Goal: Find specific page/section: Find specific page/section

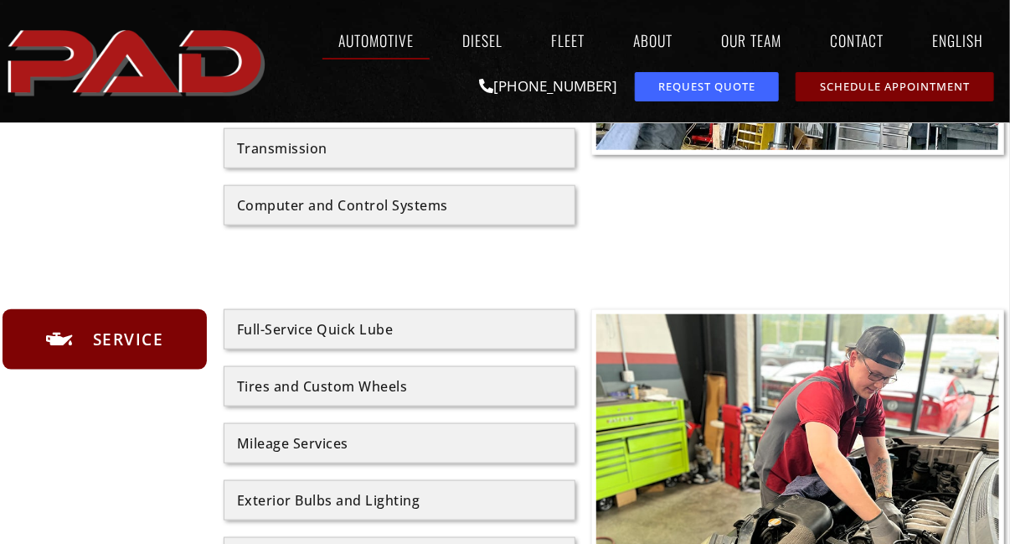
scroll to position [639, 0]
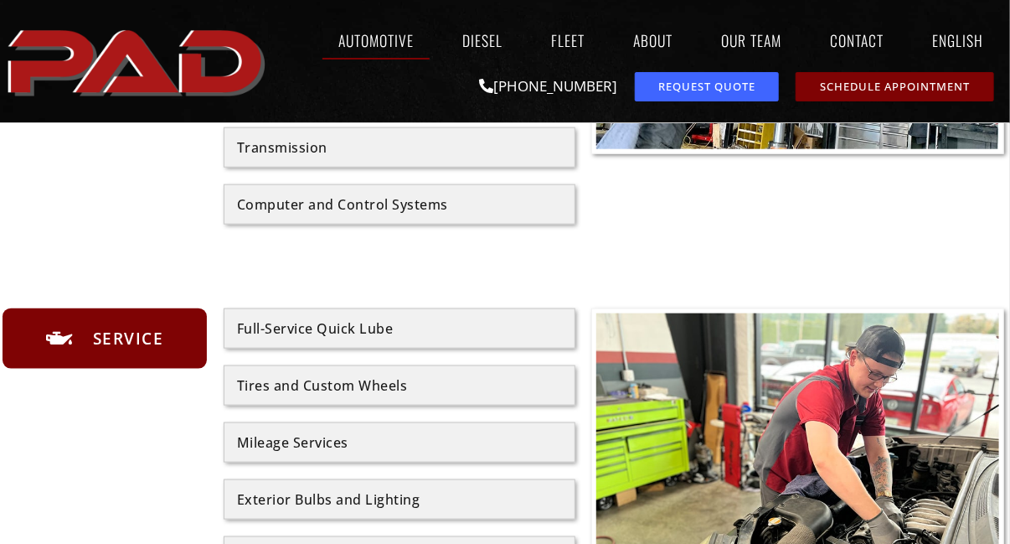
click at [403, 335] on div "Full-Service Quick Lube" at bounding box center [400, 328] width 352 height 40
click at [405, 322] on div "Full-Service Quick Lube" at bounding box center [399, 328] width 325 height 13
click at [385, 322] on div "Full-Service Quick Lube" at bounding box center [399, 328] width 325 height 13
click at [323, 332] on div "Full-Service Quick Lube" at bounding box center [399, 328] width 325 height 13
click at [305, 323] on div "Full-Service Quick Lube" at bounding box center [399, 328] width 325 height 13
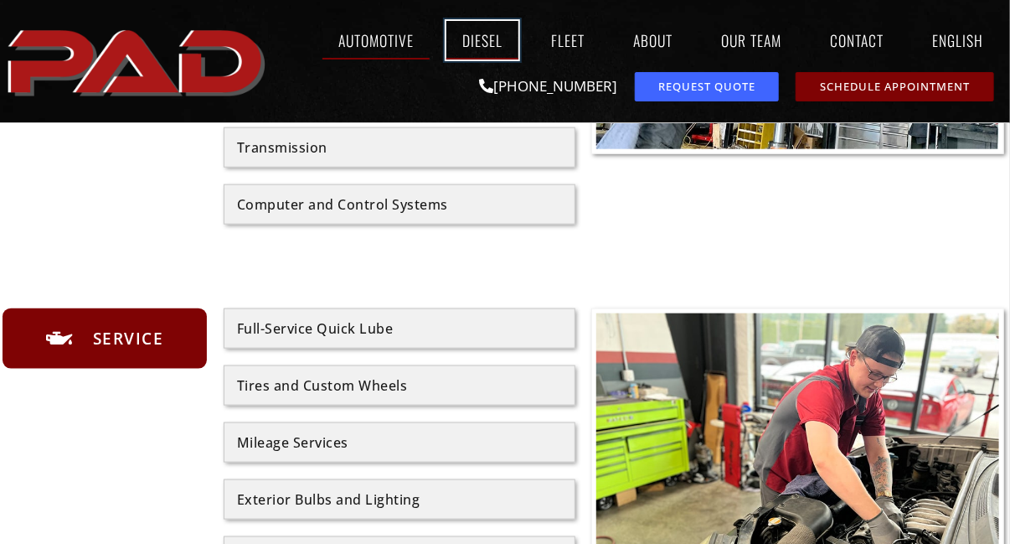
click at [489, 49] on link "Diesel" at bounding box center [483, 40] width 72 height 39
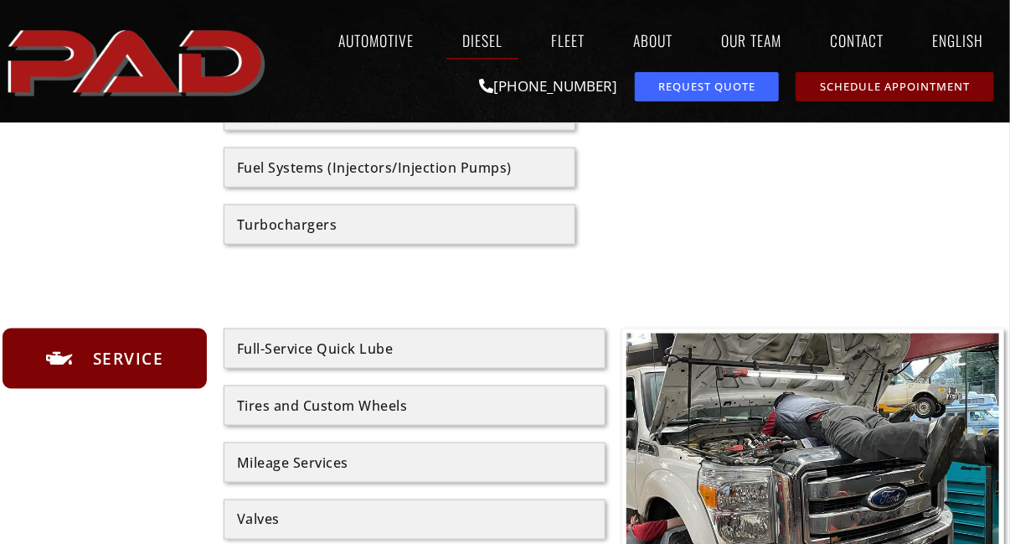
scroll to position [752, 0]
